Goal: Task Accomplishment & Management: Use online tool/utility

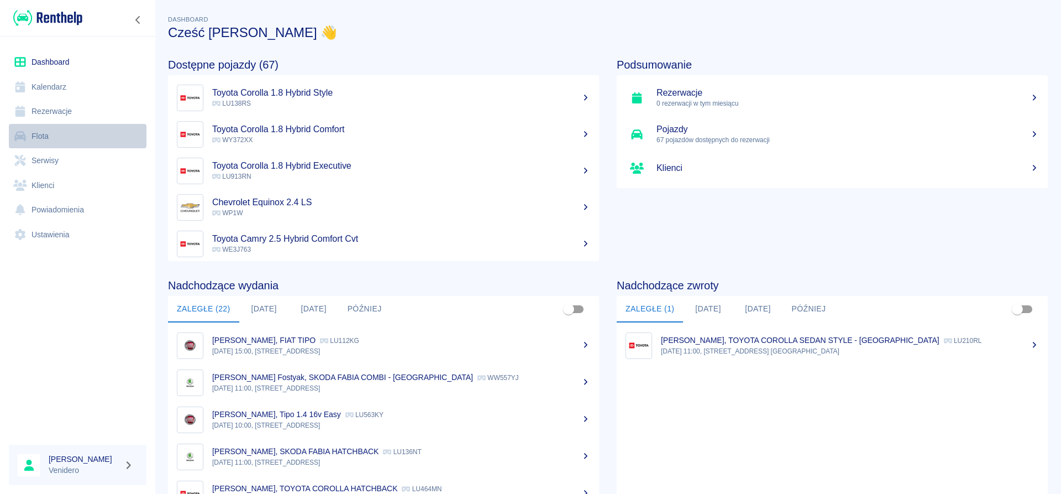
click at [49, 137] on link "Flota" at bounding box center [78, 136] width 138 height 25
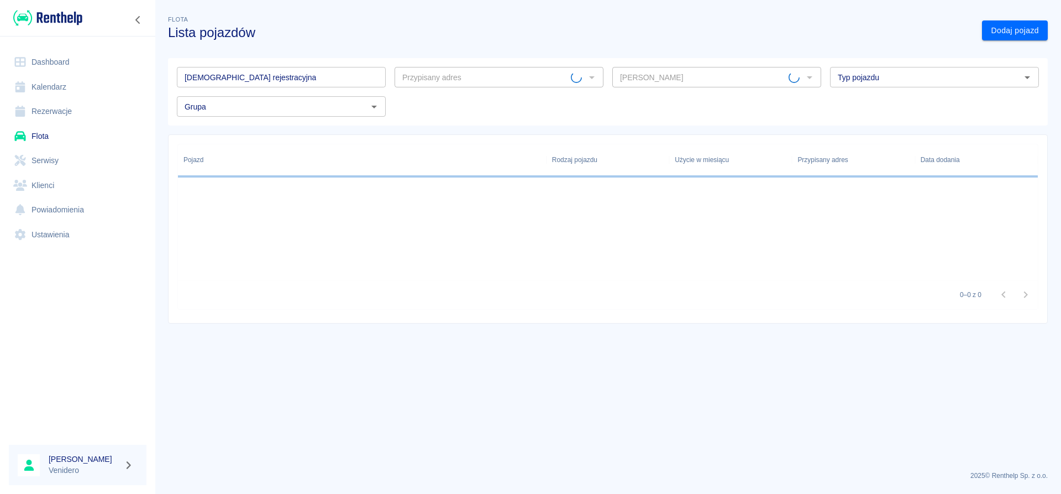
click at [51, 160] on link "Serwisy" at bounding box center [78, 160] width 138 height 25
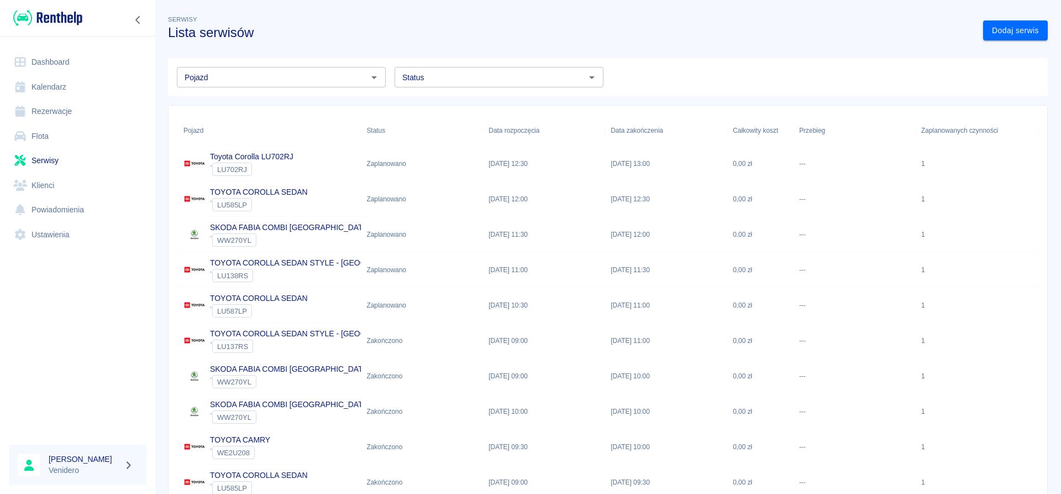
click at [542, 74] on input "Status" at bounding box center [490, 77] width 184 height 14
click at [455, 105] on li "Zaplanowano" at bounding box center [499, 101] width 209 height 18
type input "Zaplanowano"
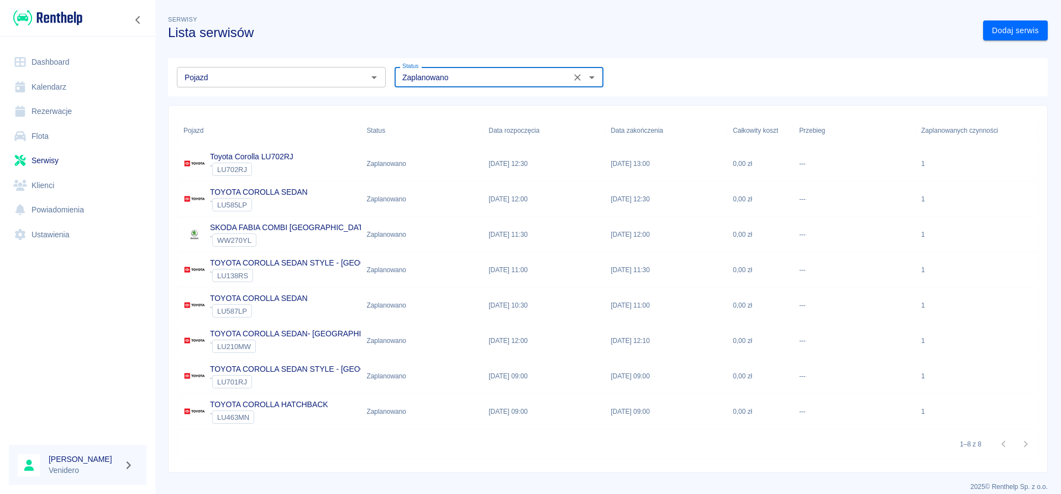
click at [329, 264] on p "TOYOTA COROLLA SEDAN STYLE - [GEOGRAPHIC_DATA]" at bounding box center [315, 263] width 211 height 12
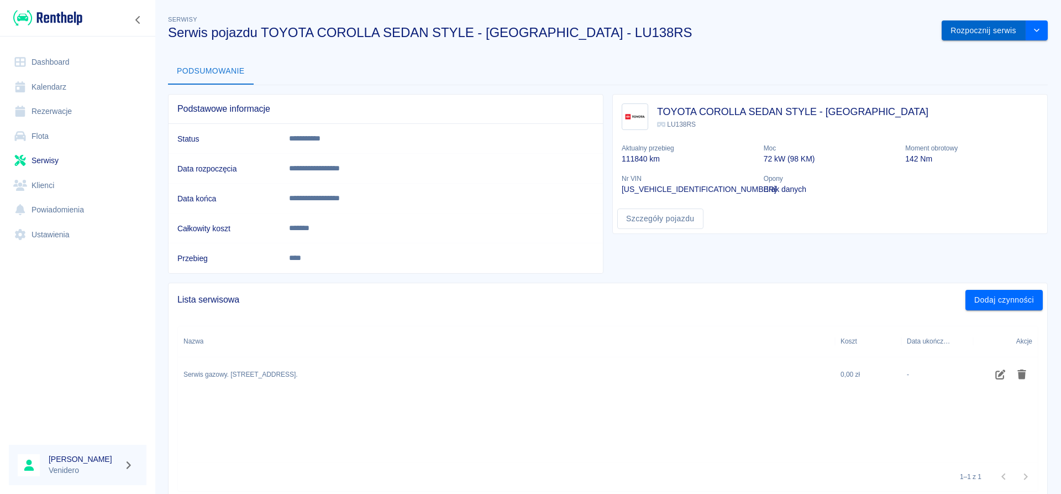
click at [998, 32] on button "Rozpocznij serwis" at bounding box center [984, 30] width 84 height 20
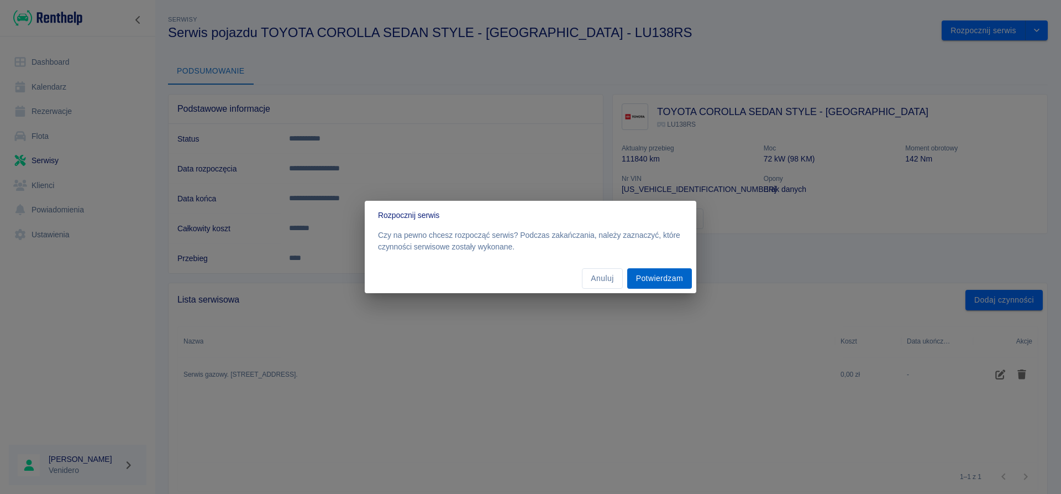
click at [668, 282] on button "Potwierdzam" at bounding box center [659, 278] width 65 height 20
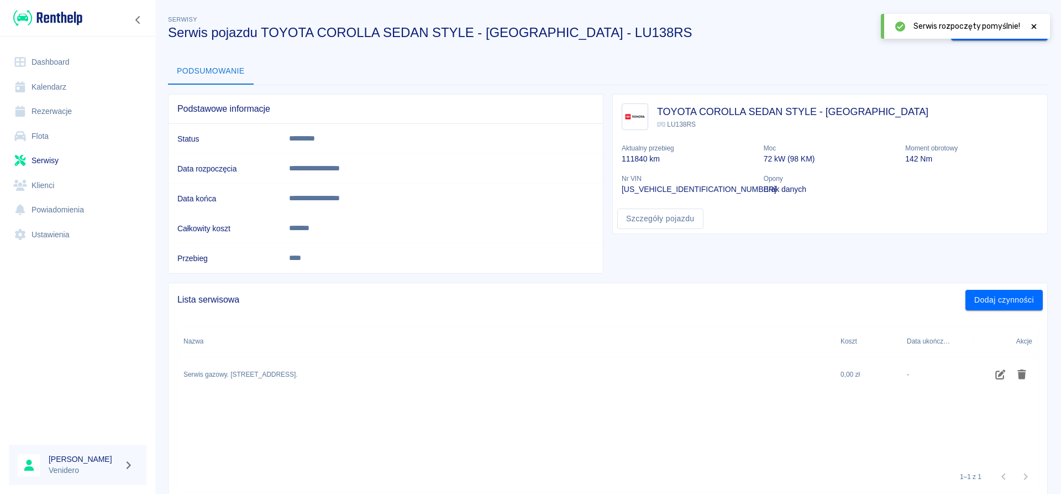
click at [1035, 25] on icon at bounding box center [1034, 27] width 10 height 8
click at [977, 30] on button "Zakończ serwis" at bounding box center [988, 30] width 75 height 20
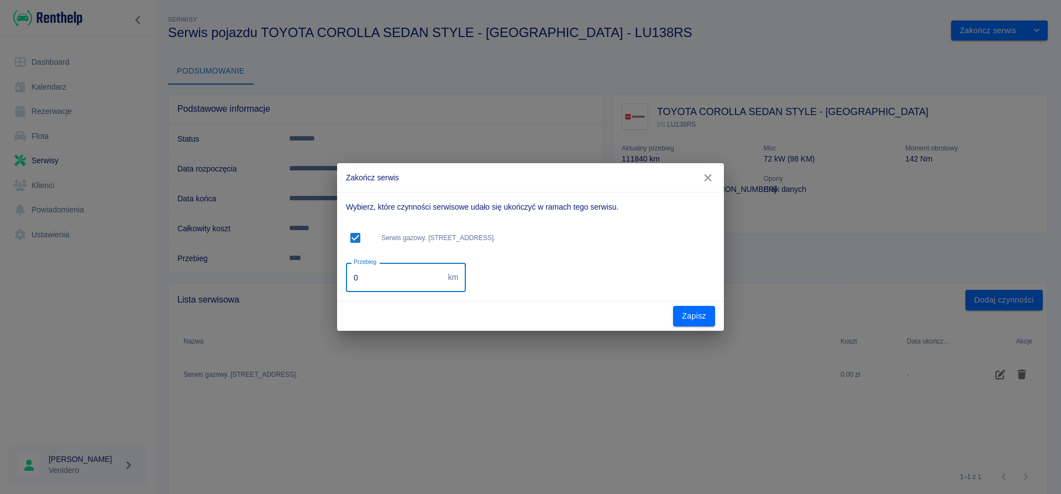
drag, startPoint x: 354, startPoint y: 281, endPoint x: 276, endPoint y: 284, distance: 78.6
click at [346, 284] on input "0" at bounding box center [395, 277] width 98 height 29
drag, startPoint x: 343, startPoint y: 281, endPoint x: 313, endPoint y: 282, distance: 29.9
click at [346, 281] on input "0" at bounding box center [395, 277] width 98 height 29
type input "146000"
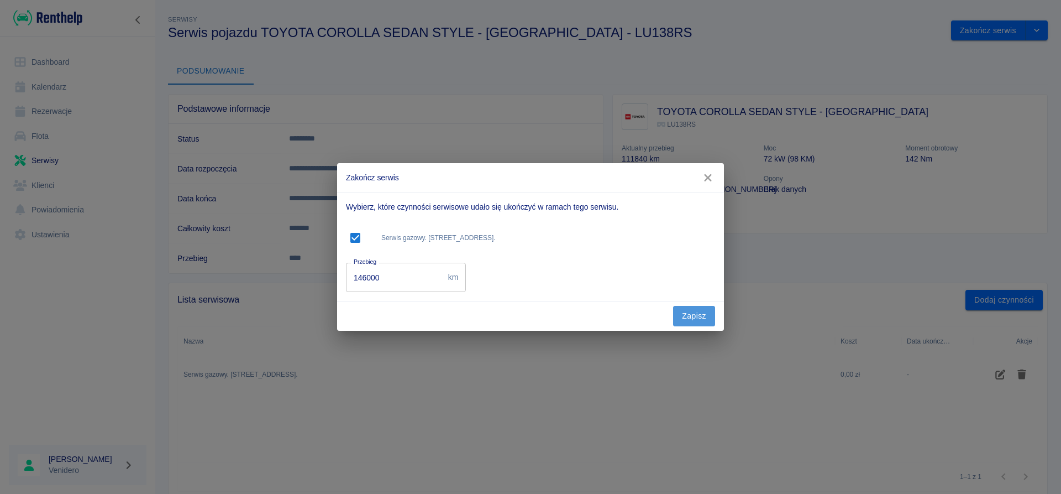
click at [714, 317] on button "Zapisz" at bounding box center [694, 316] width 42 height 20
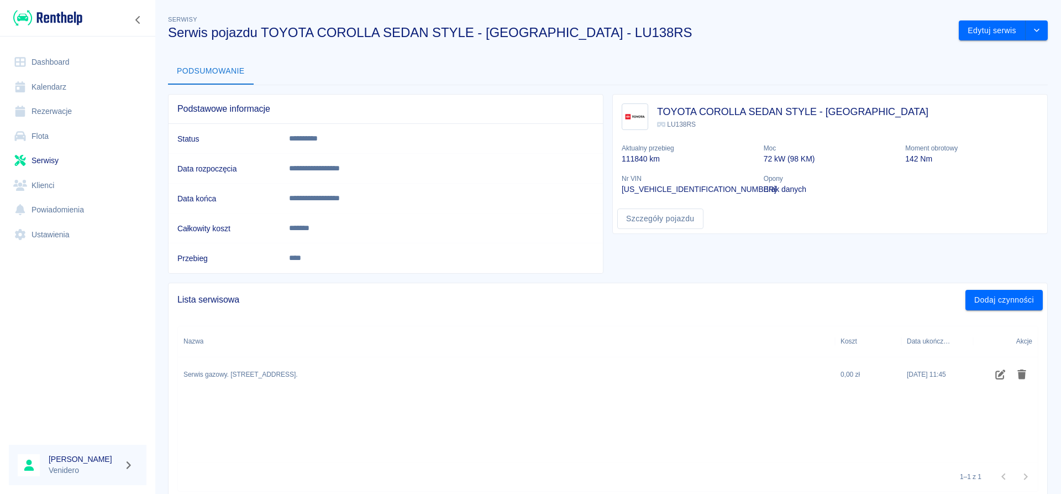
click at [52, 156] on link "Serwisy" at bounding box center [78, 160] width 138 height 25
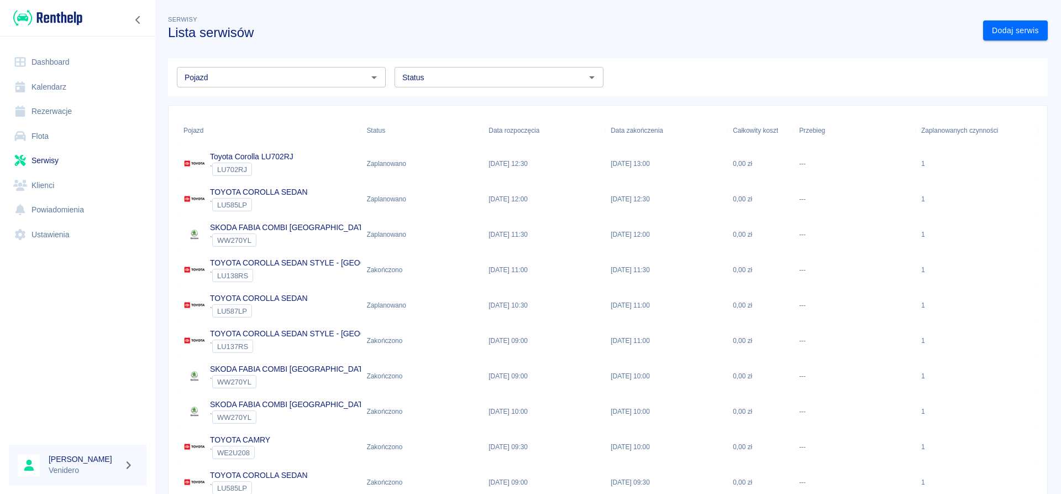
click at [466, 95] on div "Pojazd Pojazd Status Status" at bounding box center [608, 77] width 880 height 38
click at [464, 83] on input "Status" at bounding box center [490, 77] width 184 height 14
click at [434, 101] on li "Zaplanowano" at bounding box center [499, 101] width 209 height 18
type input "Zaplanowano"
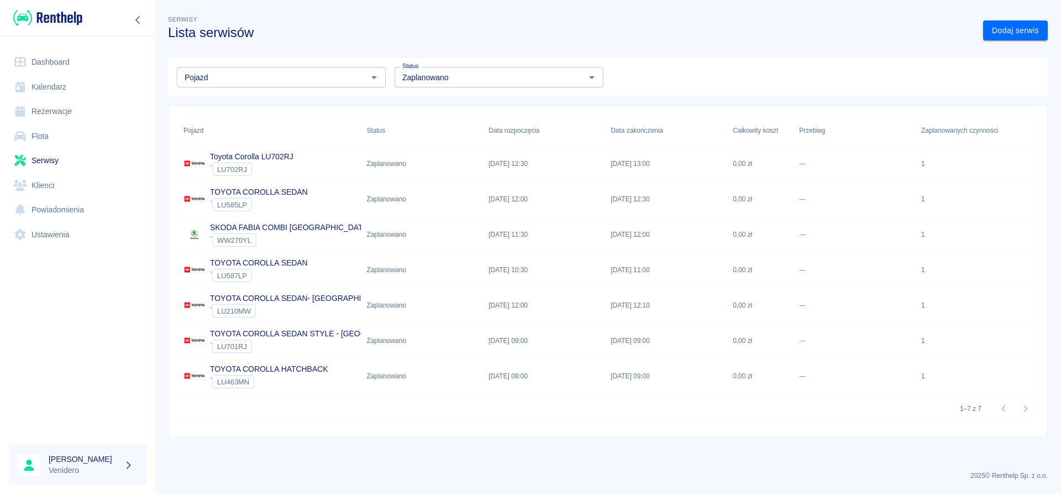
click at [265, 265] on p "TOYOTA COROLLA SEDAN" at bounding box center [259, 263] width 98 height 12
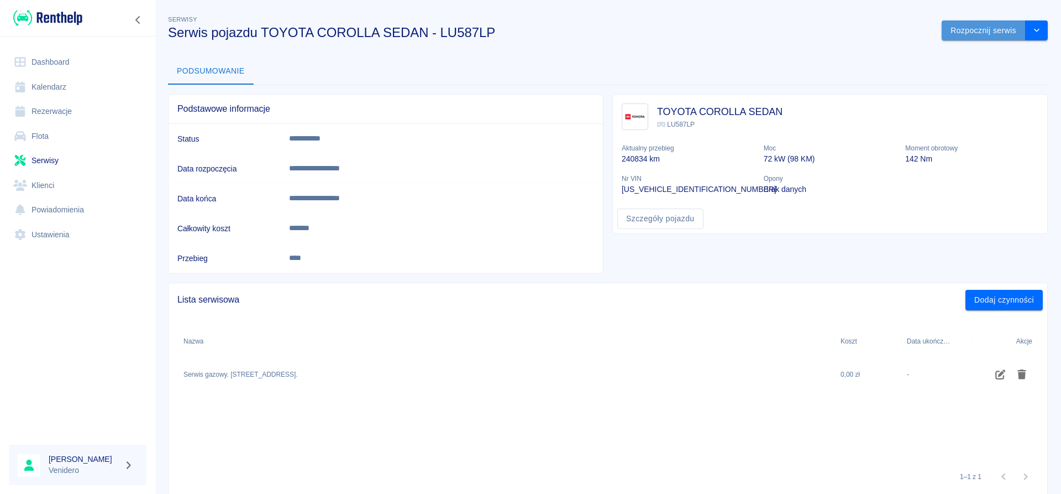
click at [963, 25] on button "Rozpocznij serwis" at bounding box center [984, 30] width 84 height 20
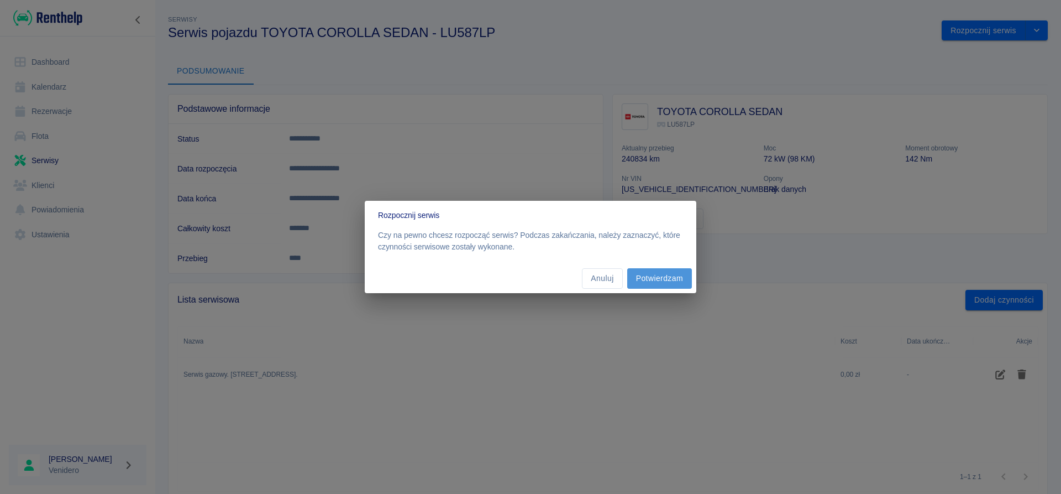
click at [667, 276] on button "Potwierdzam" at bounding box center [659, 278] width 65 height 20
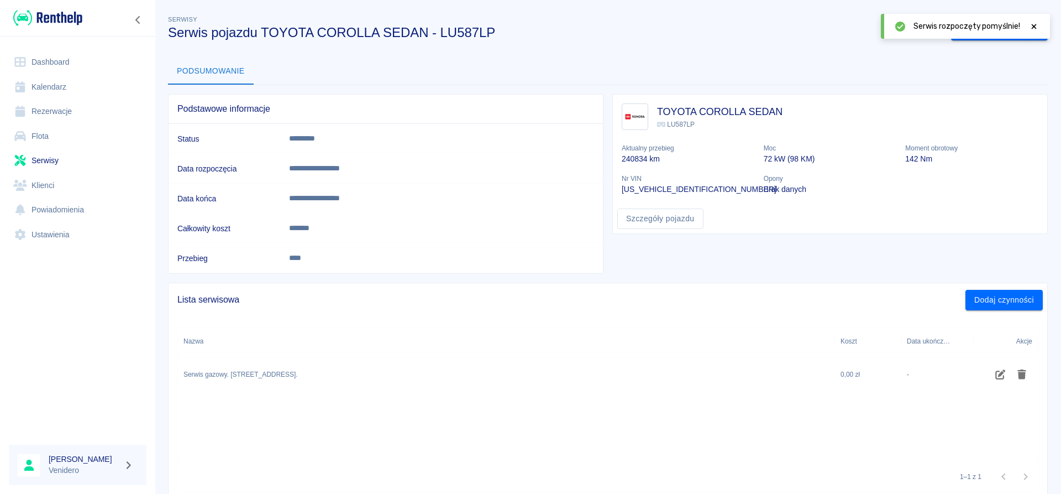
click at [1034, 24] on icon at bounding box center [1034, 27] width 10 height 8
click at [989, 29] on button "Zakończ serwis" at bounding box center [988, 30] width 75 height 20
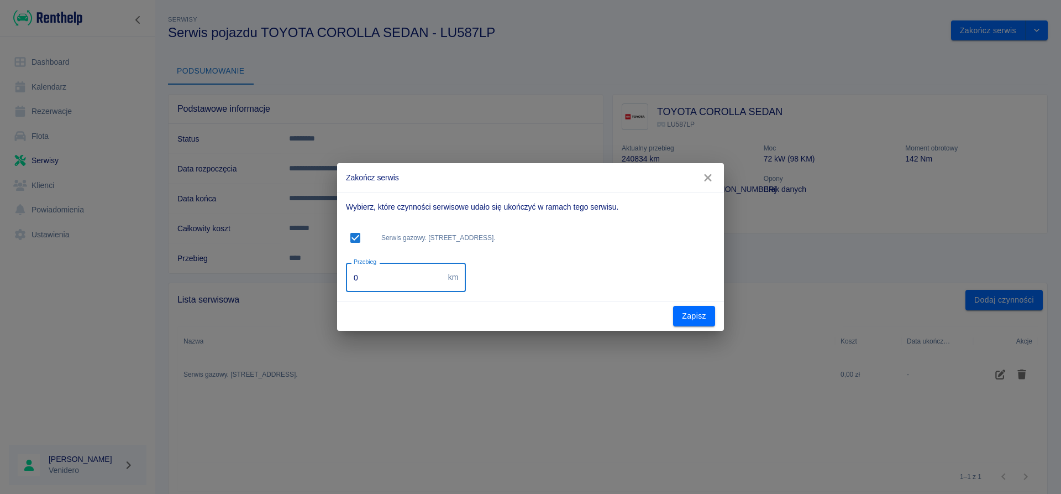
drag, startPoint x: 379, startPoint y: 279, endPoint x: 218, endPoint y: 279, distance: 160.8
click at [346, 279] on input "0" at bounding box center [395, 277] width 98 height 29
type input "254730"
click at [706, 312] on button "Zapisz" at bounding box center [694, 316] width 42 height 20
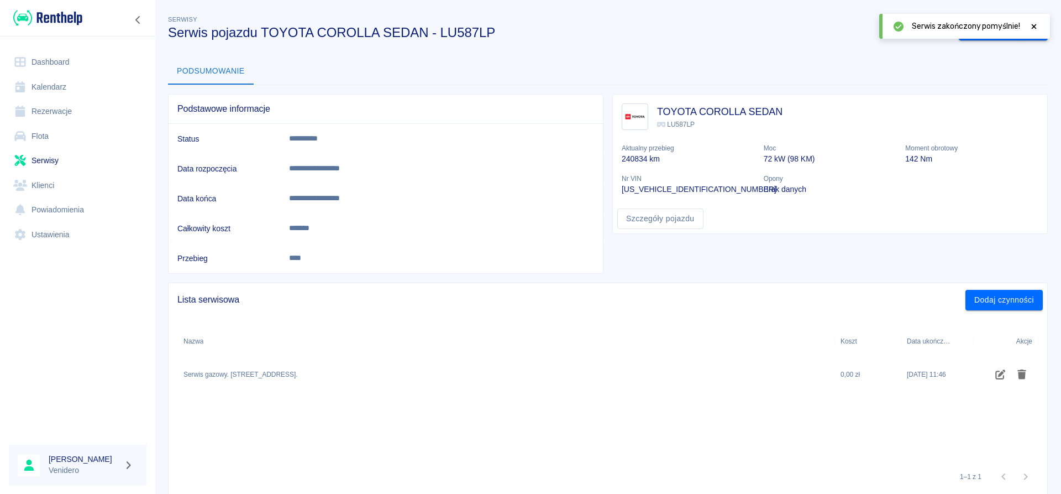
click at [1035, 25] on icon at bounding box center [1034, 26] width 5 height 5
click at [45, 162] on link "Serwisy" at bounding box center [78, 160] width 138 height 25
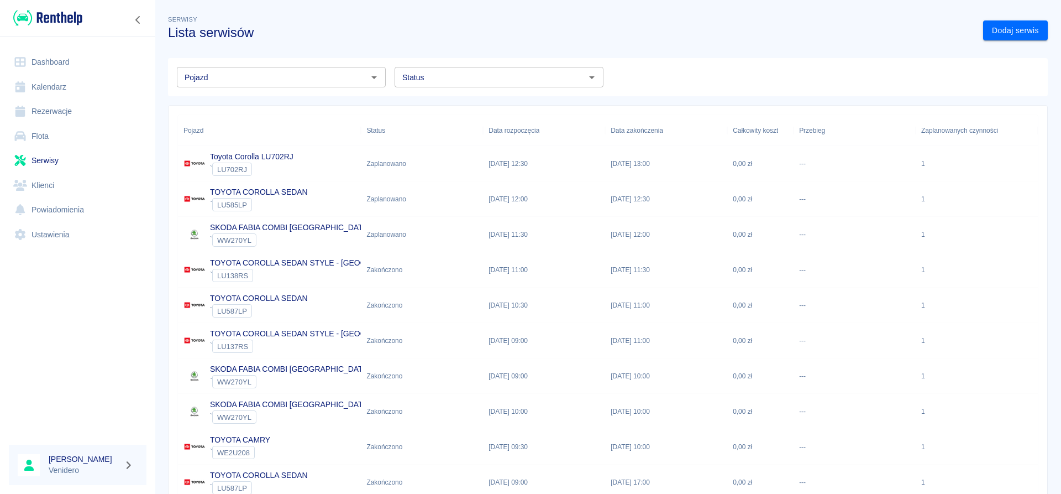
click at [598, 79] on icon "Otwórz" at bounding box center [591, 77] width 13 height 13
click at [448, 106] on li "Zaplanowano" at bounding box center [499, 101] width 209 height 18
type input "Zaplanowano"
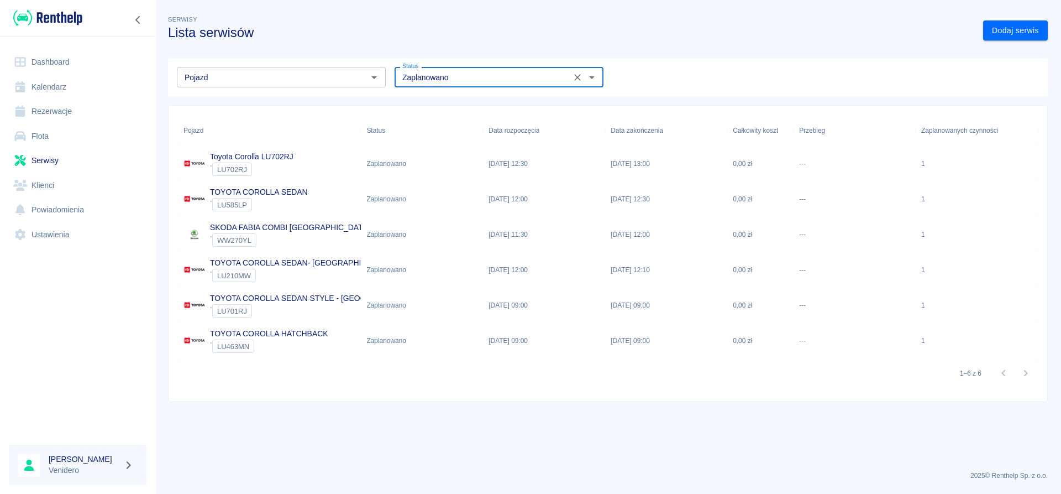
click at [287, 193] on p "TOYOTA COROLLA SEDAN" at bounding box center [259, 192] width 98 height 12
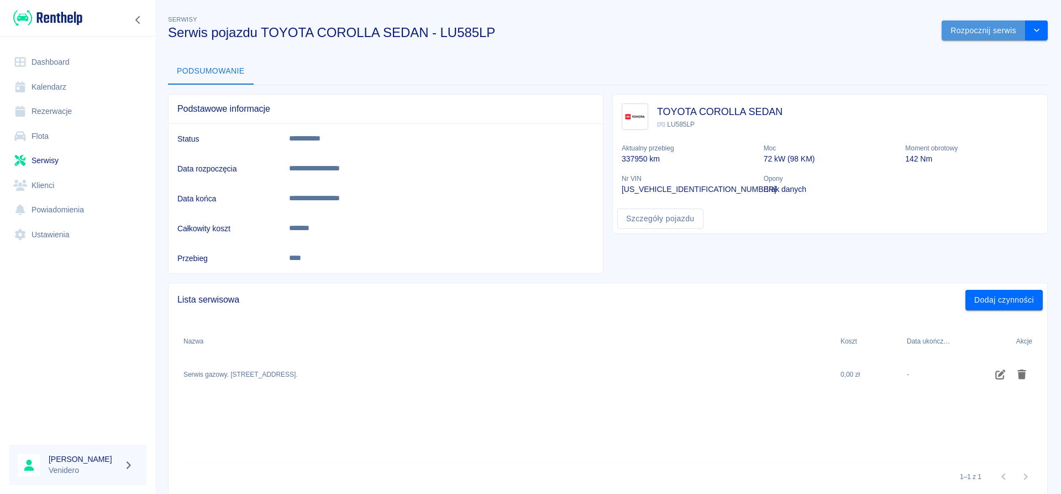
click at [959, 27] on button "Rozpocznij serwis" at bounding box center [984, 30] width 84 height 20
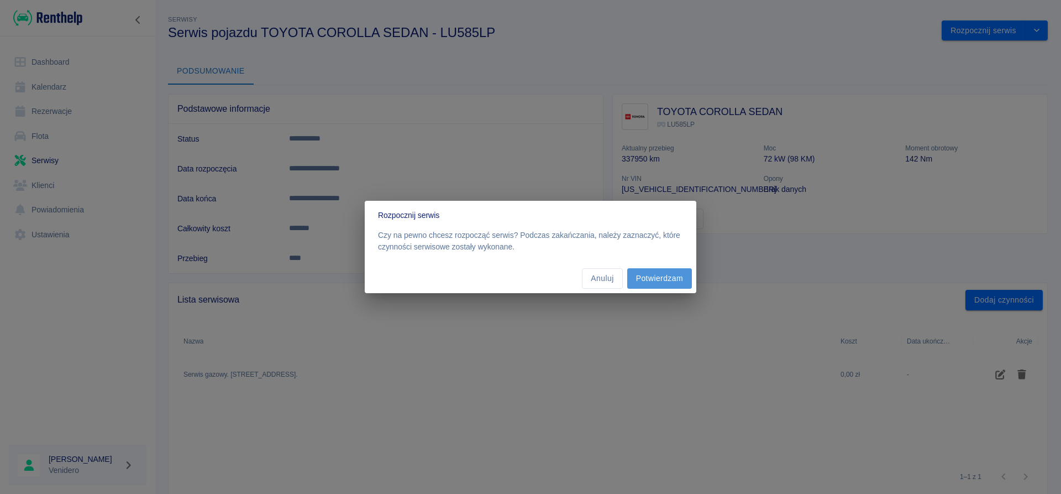
click at [667, 277] on button "Potwierdzam" at bounding box center [659, 278] width 65 height 20
